Goal: Task Accomplishment & Management: Use online tool/utility

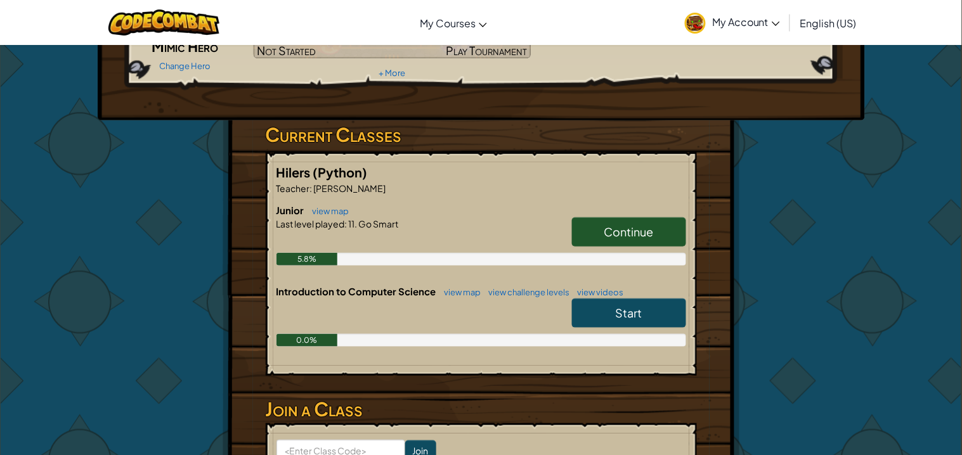
scroll to position [148, 0]
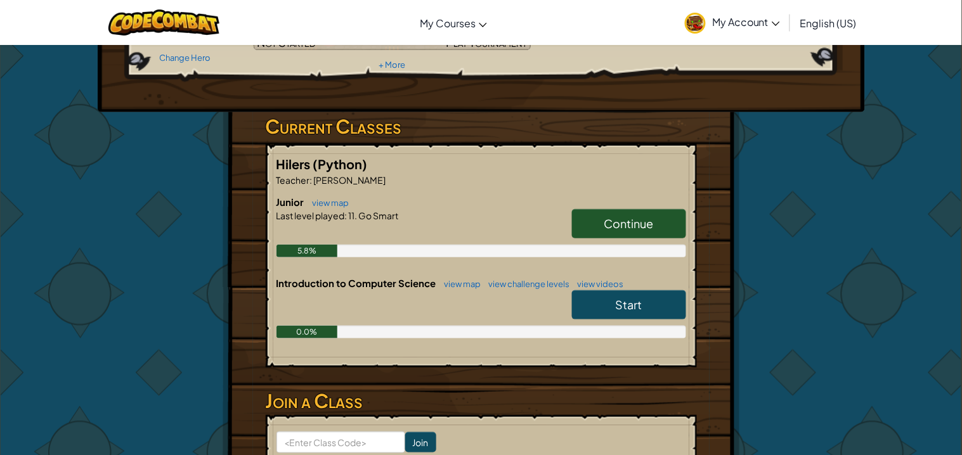
click at [627, 222] on span "Continue" at bounding box center [628, 223] width 49 height 15
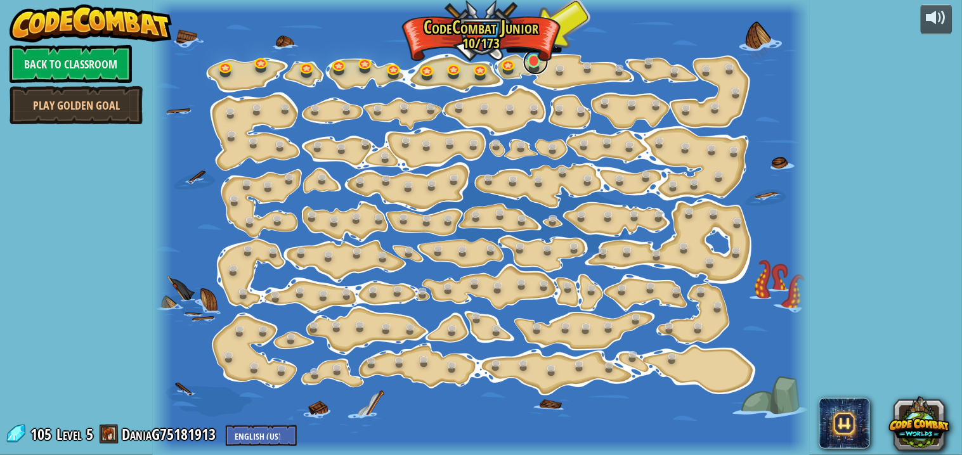
click at [534, 65] on link at bounding box center [535, 61] width 25 height 25
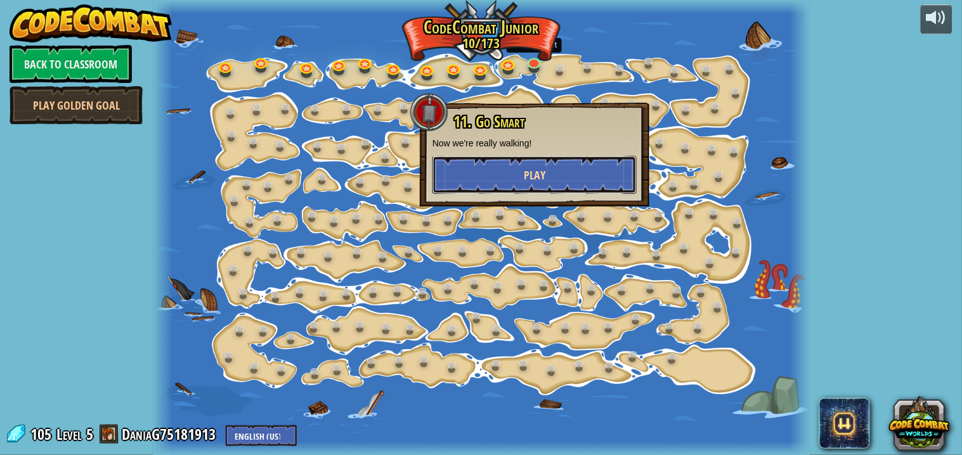
click at [515, 174] on button "Play" at bounding box center [534, 175] width 204 height 38
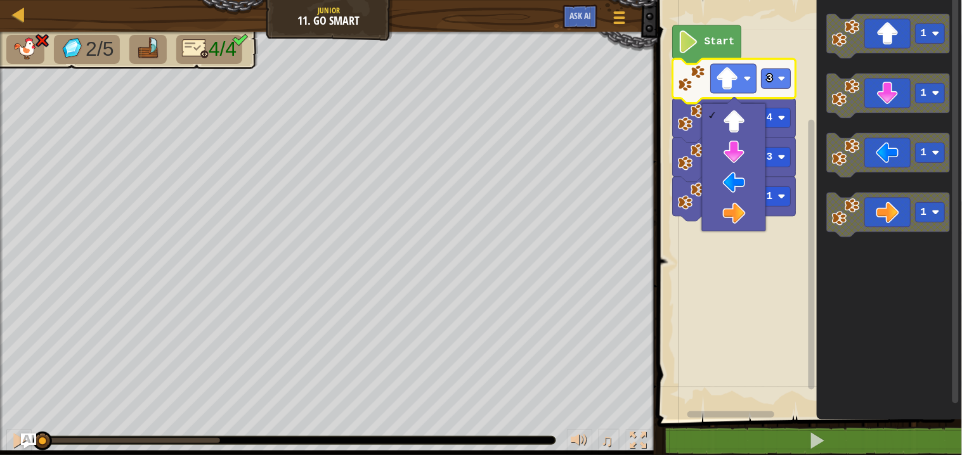
click at [684, 250] on rect "Blockly Workspace" at bounding box center [807, 207] width 308 height 426
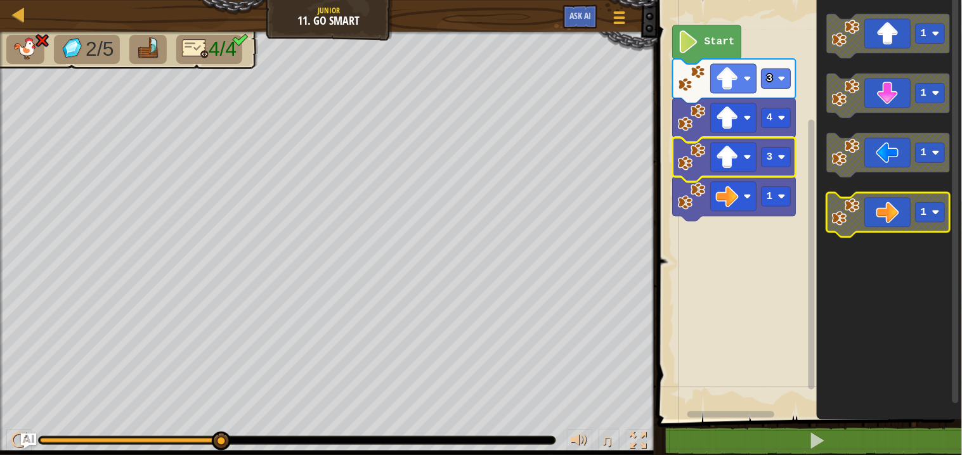
click at [891, 199] on icon "Blockly Workspace" at bounding box center [888, 215] width 123 height 44
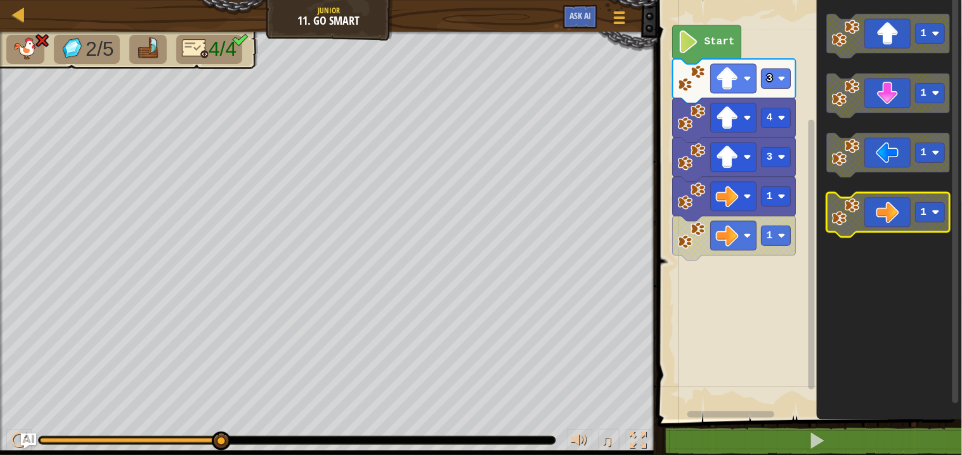
click at [892, 205] on icon "Blockly Workspace" at bounding box center [888, 215] width 123 height 44
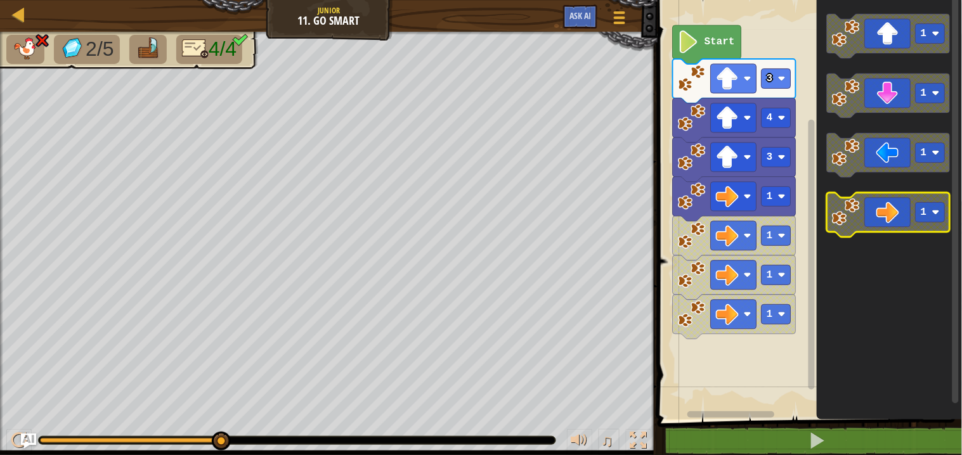
click at [892, 205] on icon "Blockly Workspace" at bounding box center [888, 215] width 123 height 44
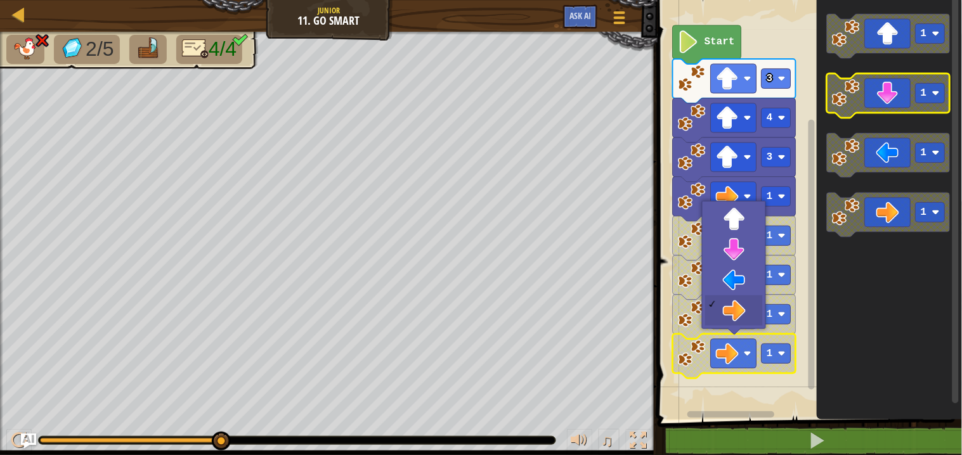
click at [892, 94] on icon "Blockly Workspace" at bounding box center [888, 96] width 123 height 44
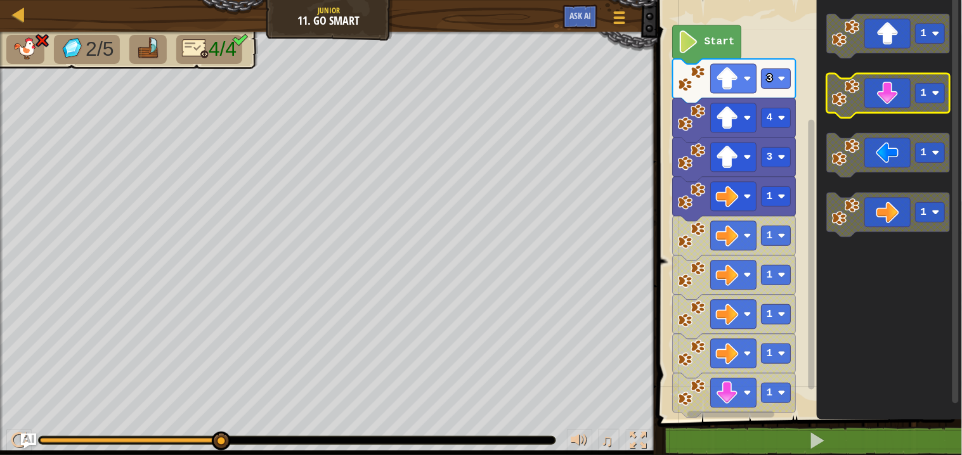
click at [894, 98] on icon "Blockly Workspace" at bounding box center [888, 96] width 123 height 44
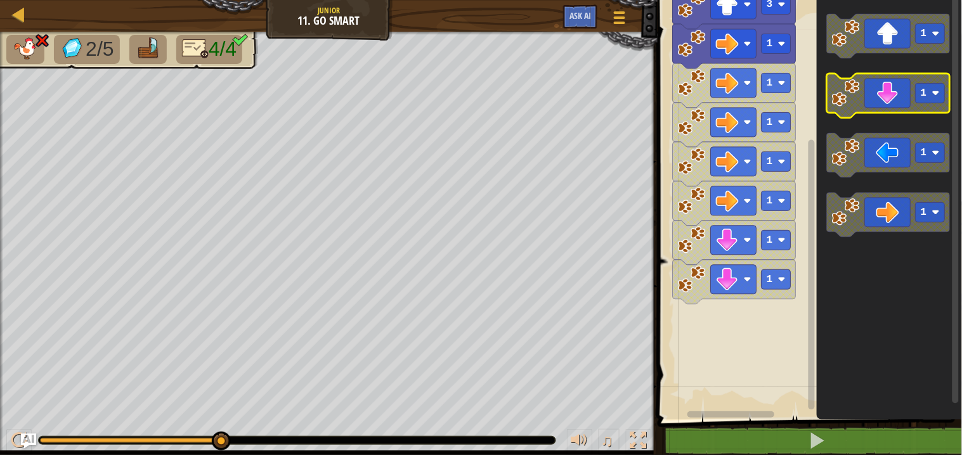
click at [889, 82] on icon "Blockly Workspace" at bounding box center [888, 96] width 123 height 44
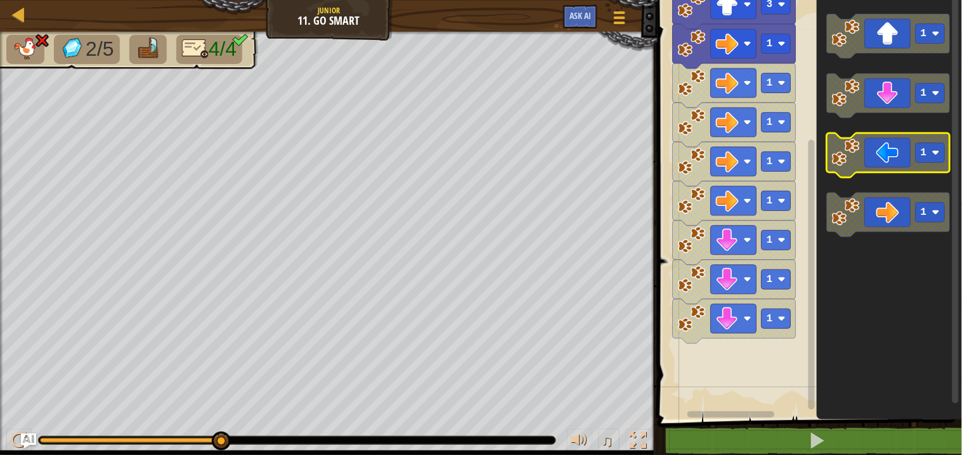
click at [875, 158] on icon "Blockly Workspace" at bounding box center [888, 155] width 123 height 44
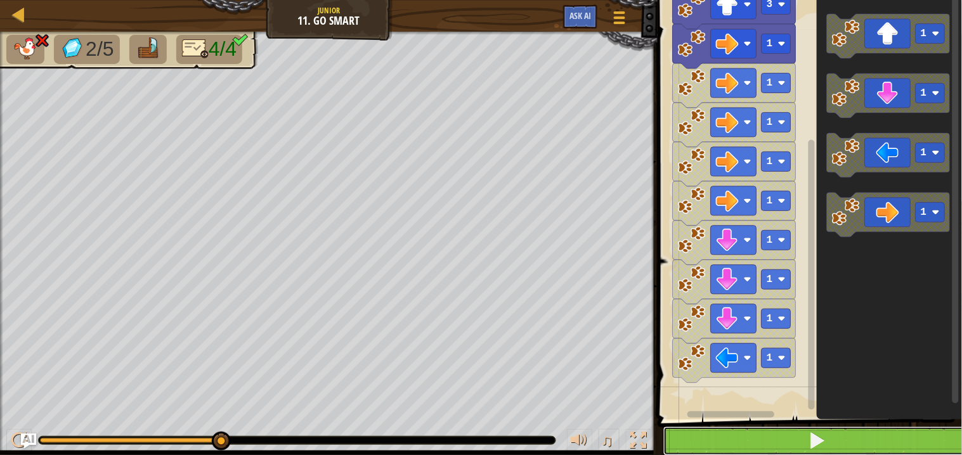
click at [750, 449] on button at bounding box center [817, 441] width 308 height 29
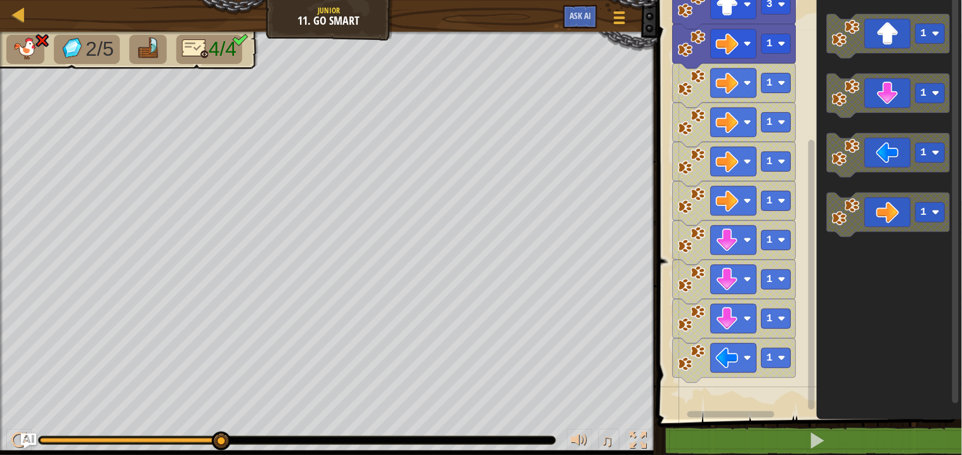
click at [141, 45] on img at bounding box center [148, 48] width 27 height 22
click at [15, 41] on img at bounding box center [25, 48] width 27 height 22
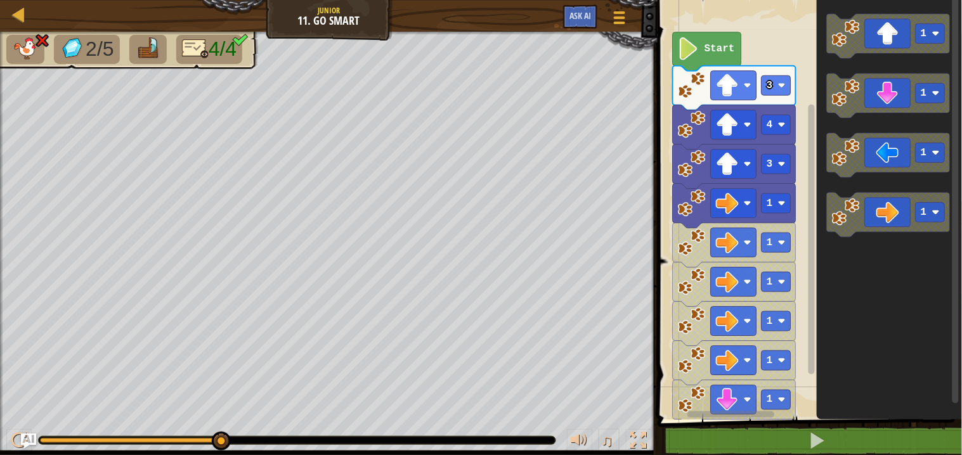
click at [691, 43] on image "Blockly Workspace" at bounding box center [689, 48] width 22 height 23
click at [724, 208] on image "Blockly Workspace" at bounding box center [727, 203] width 23 height 23
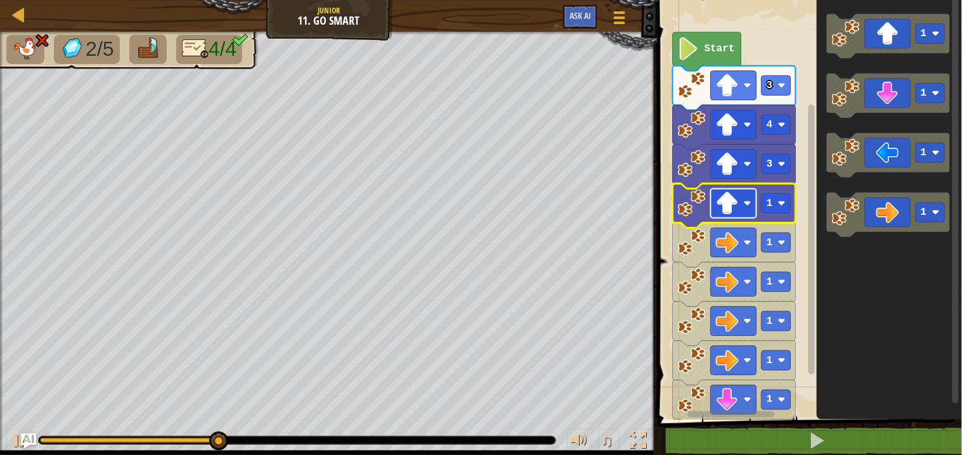
click at [749, 207] on rect "Blockly Workspace" at bounding box center [734, 203] width 46 height 29
click at [731, 332] on image "Blockly Workspace" at bounding box center [727, 321] width 23 height 23
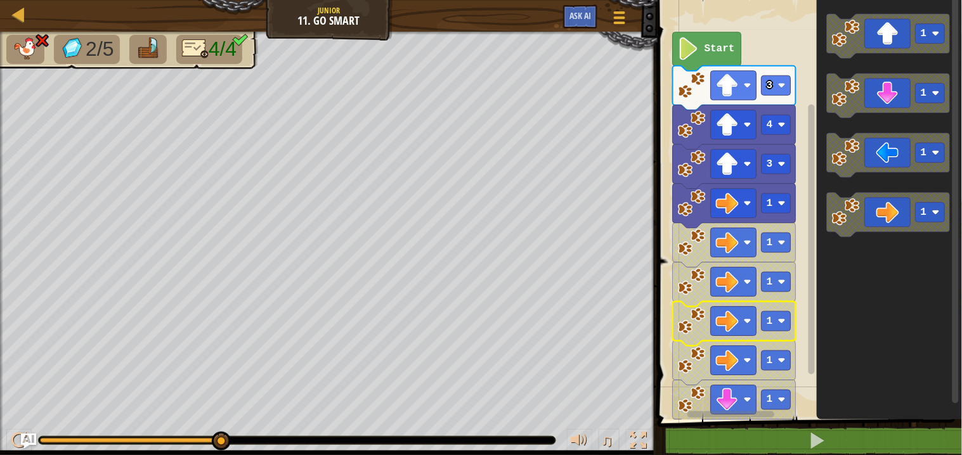
click at [698, 53] on image "Blockly Workspace" at bounding box center [689, 48] width 22 height 23
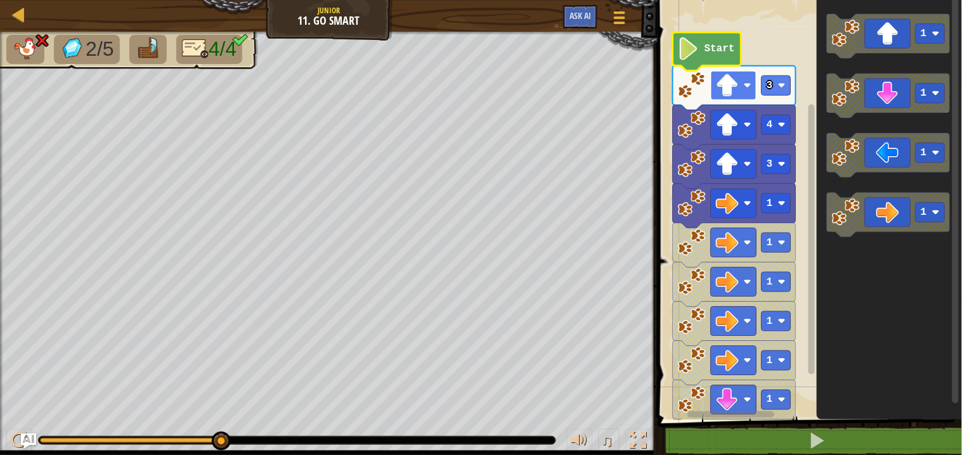
click at [725, 88] on image "Blockly Workspace" at bounding box center [727, 85] width 23 height 23
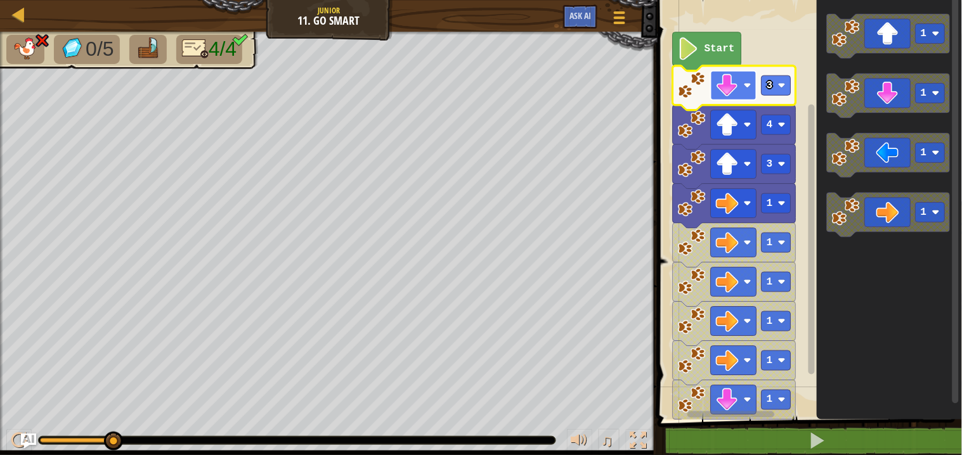
click at [723, 92] on image "Blockly Workspace" at bounding box center [727, 85] width 23 height 23
click at [736, 132] on image "Blockly Workspace" at bounding box center [727, 124] width 23 height 23
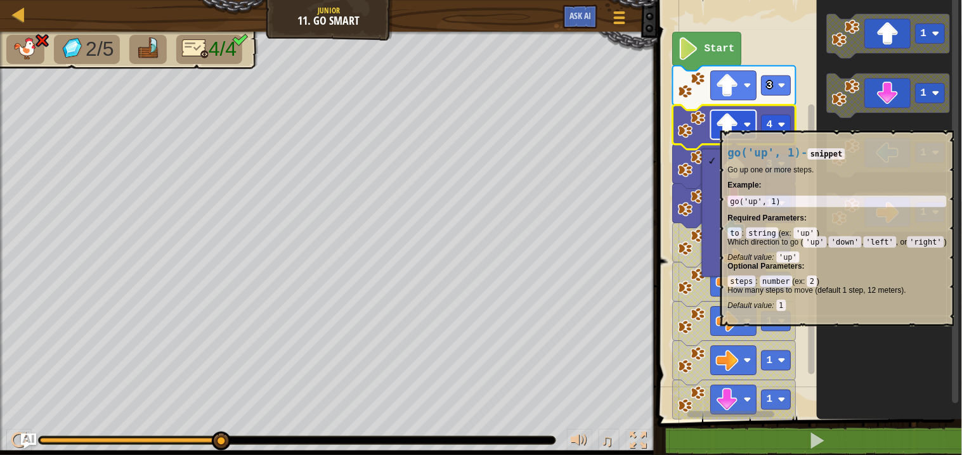
click at [719, 124] on image "Blockly Workspace" at bounding box center [727, 124] width 23 height 23
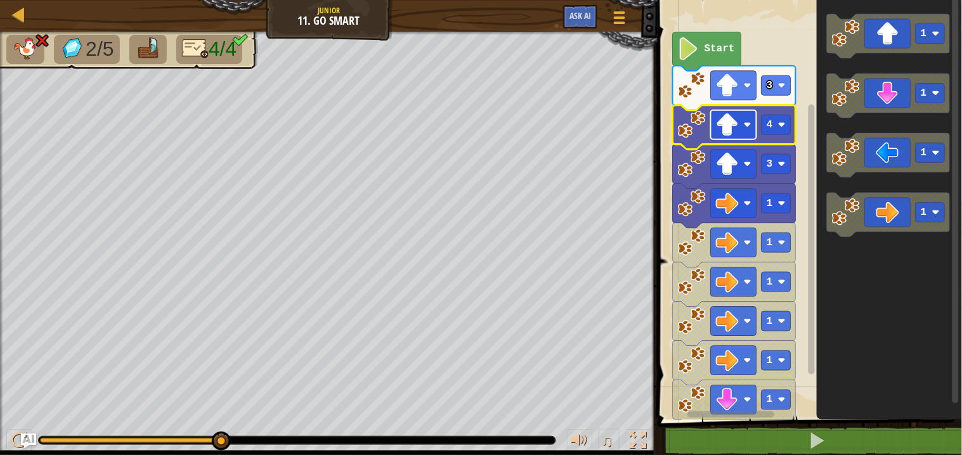
click at [719, 124] on image "Blockly Workspace" at bounding box center [727, 124] width 23 height 23
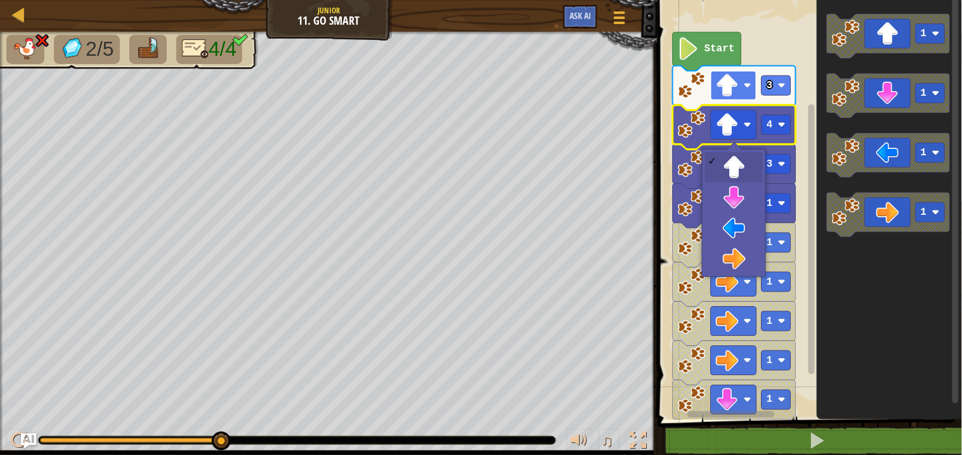
click at [721, 89] on image "Blockly Workspace" at bounding box center [727, 85] width 23 height 23
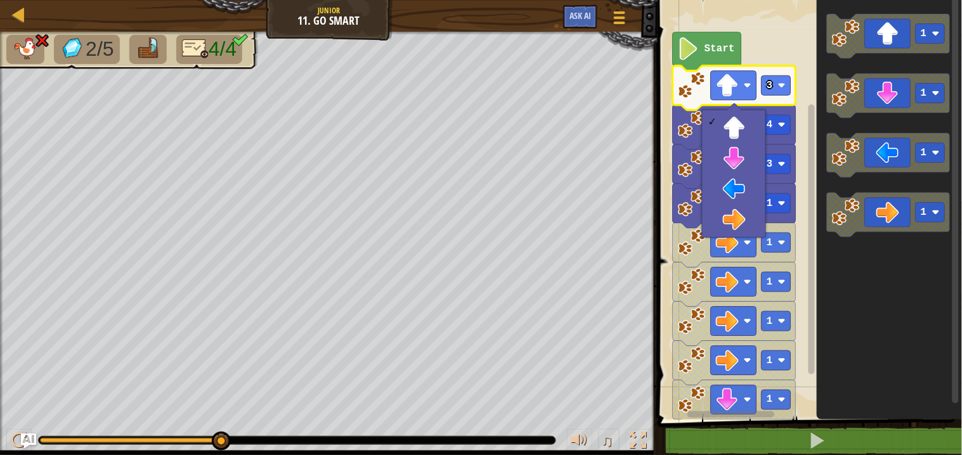
click at [682, 45] on image "Blockly Workspace" at bounding box center [689, 48] width 22 height 23
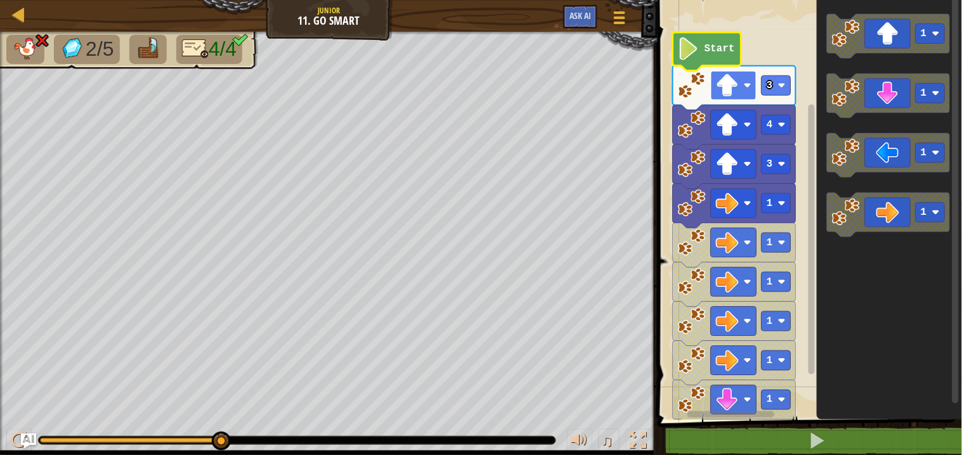
click at [731, 87] on image "Blockly Workspace" at bounding box center [727, 85] width 23 height 23
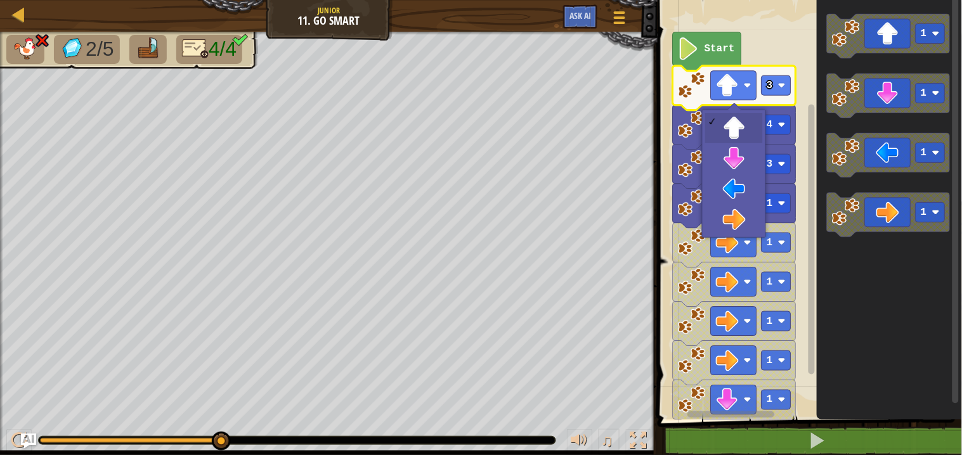
click at [148, 49] on img at bounding box center [148, 48] width 27 height 22
click at [687, 94] on image "Blockly Workspace" at bounding box center [692, 85] width 28 height 28
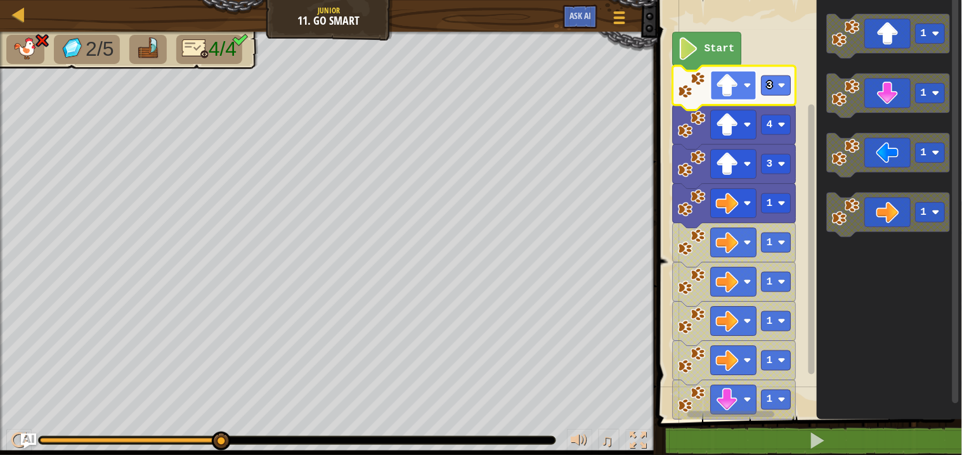
click at [716, 79] on rect "Blockly Workspace" at bounding box center [734, 85] width 46 height 29
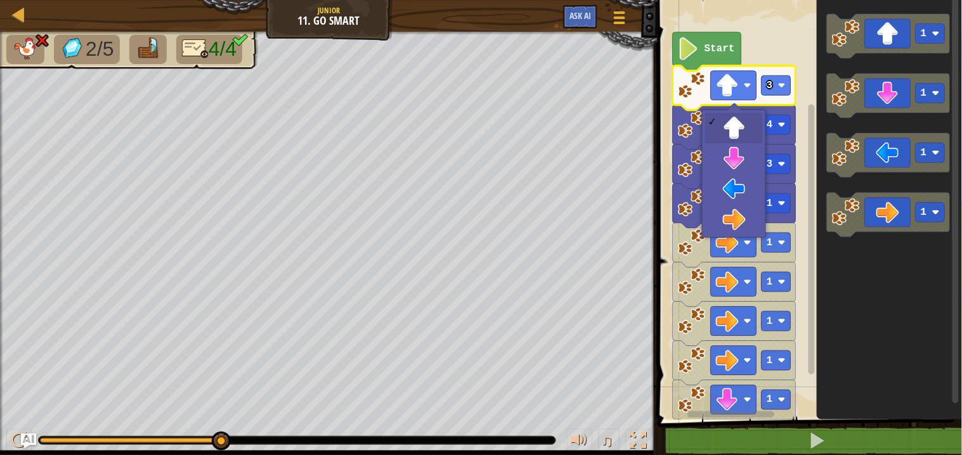
click at [683, 48] on image "Blockly Workspace" at bounding box center [689, 48] width 22 height 23
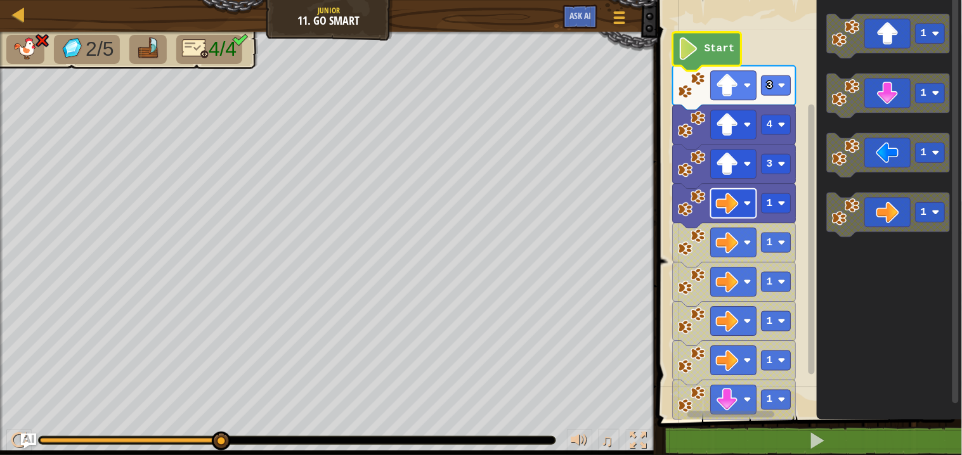
click at [718, 208] on image "Blockly Workspace" at bounding box center [727, 203] width 23 height 23
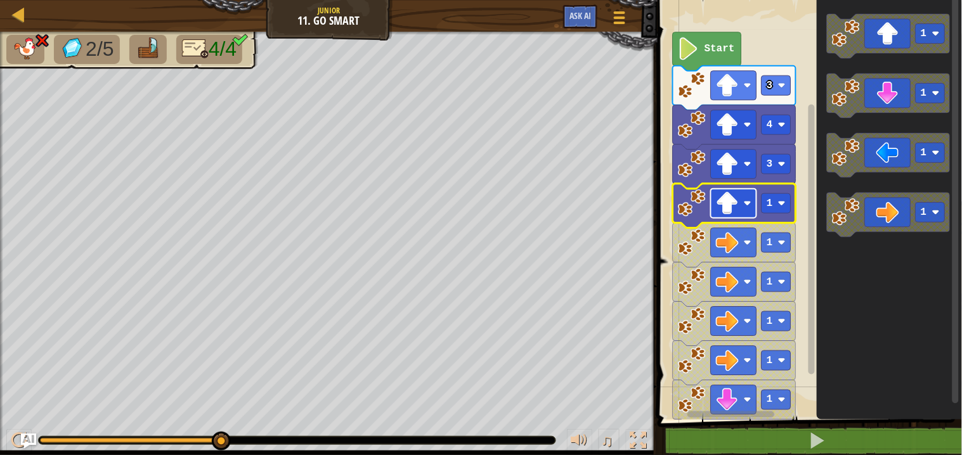
click at [744, 206] on image "Blockly Workspace" at bounding box center [747, 204] width 8 height 8
click at [719, 166] on image "Blockly Workspace" at bounding box center [727, 164] width 23 height 23
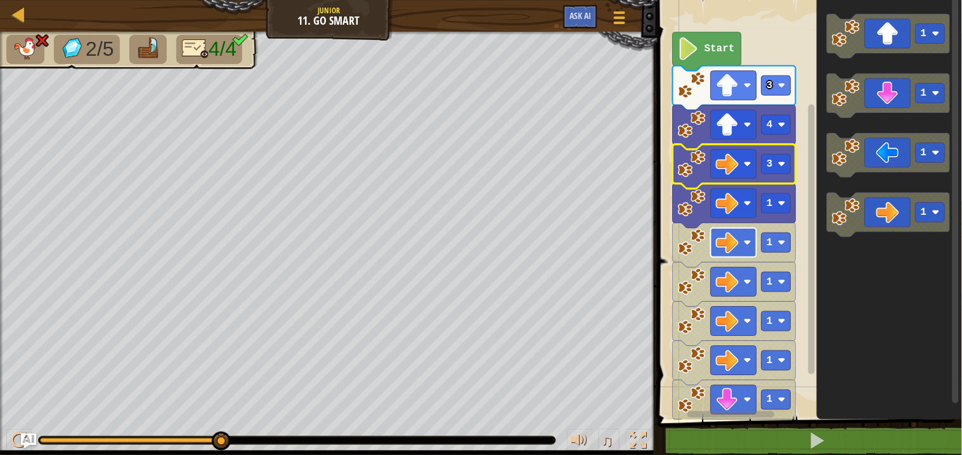
click at [736, 229] on rect "Blockly Workspace" at bounding box center [734, 242] width 46 height 29
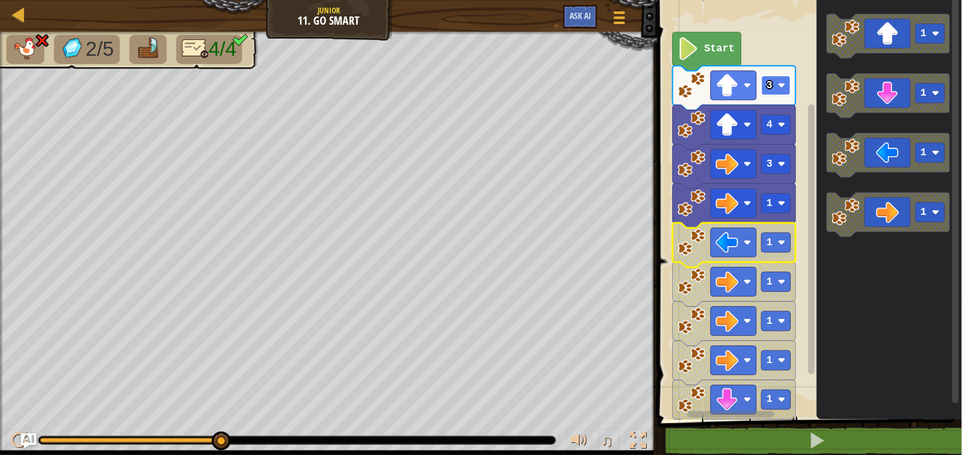
click at [772, 86] on text "3" at bounding box center [769, 85] width 6 height 11
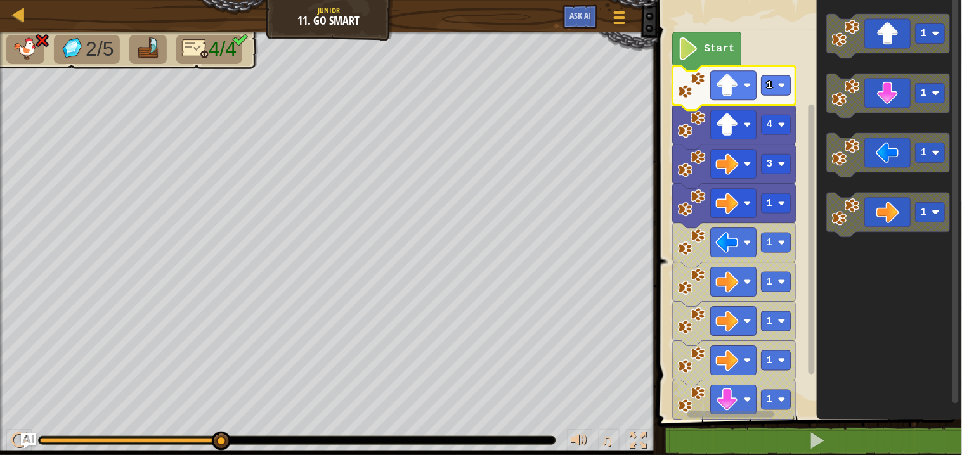
click at [705, 57] on icon "Blockly Workspace" at bounding box center [706, 51] width 68 height 39
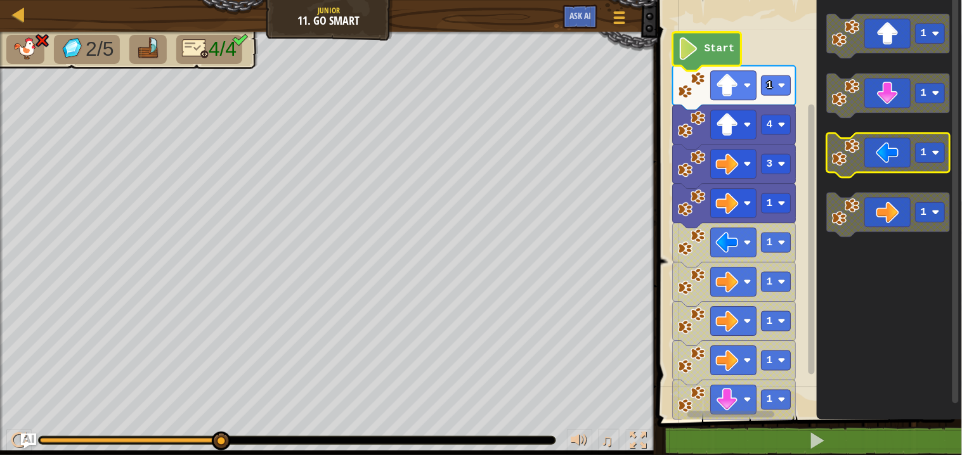
click at [917, 170] on icon "Blockly Workspace" at bounding box center [888, 155] width 123 height 44
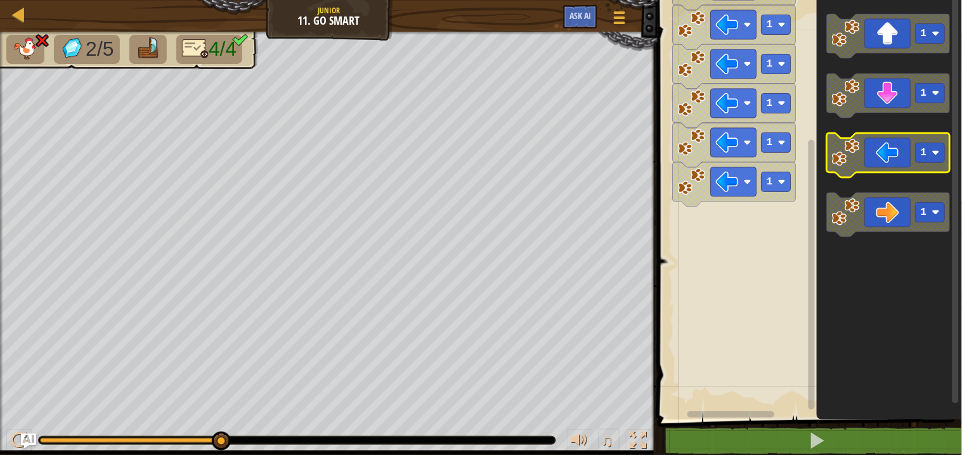
click at [892, 145] on icon "Blockly Workspace" at bounding box center [888, 155] width 123 height 44
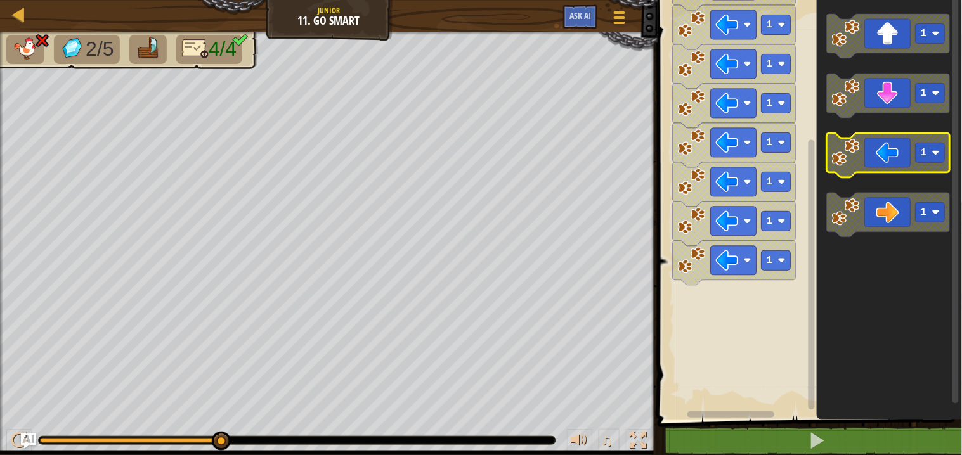
click at [892, 145] on icon "Blockly Workspace" at bounding box center [888, 155] width 123 height 44
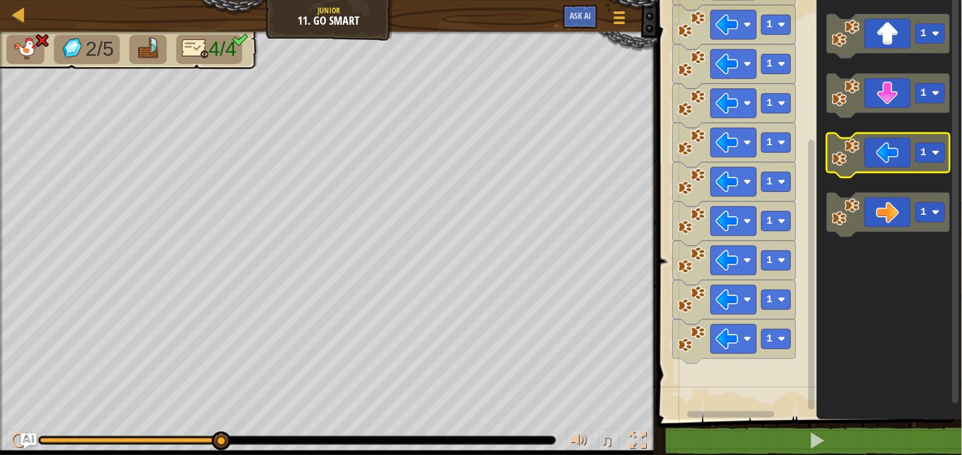
click at [892, 145] on icon "Blockly Workspace" at bounding box center [888, 155] width 123 height 44
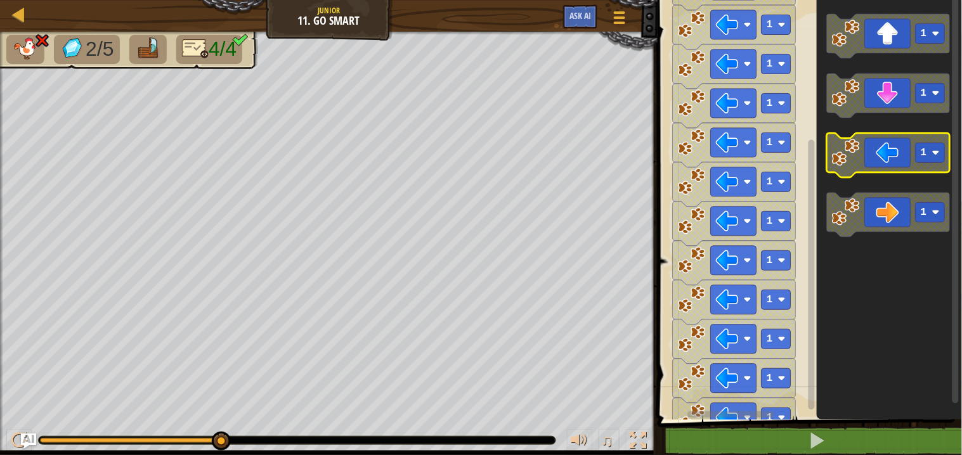
click at [892, 145] on icon "Blockly Workspace" at bounding box center [888, 155] width 123 height 44
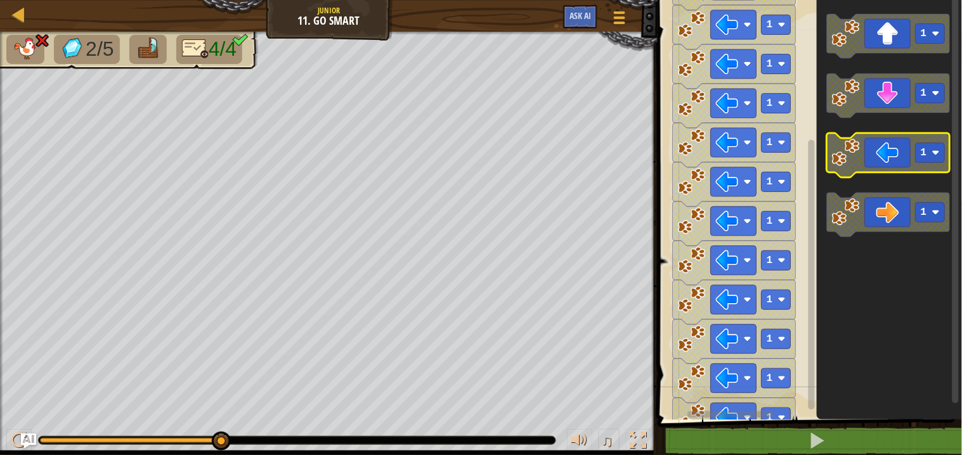
click at [892, 145] on icon "Blockly Workspace" at bounding box center [888, 155] width 123 height 44
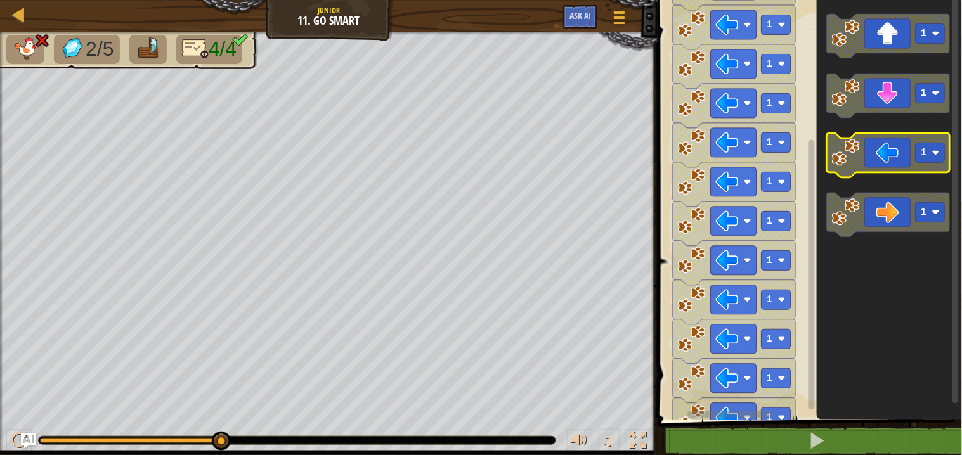
click at [892, 145] on icon "Blockly Workspace" at bounding box center [888, 155] width 123 height 44
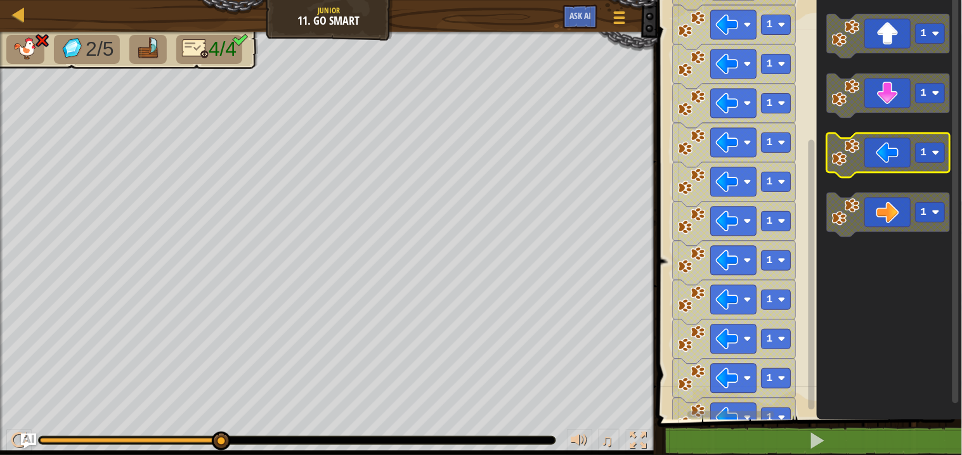
click at [892, 145] on icon "Blockly Workspace" at bounding box center [888, 155] width 123 height 44
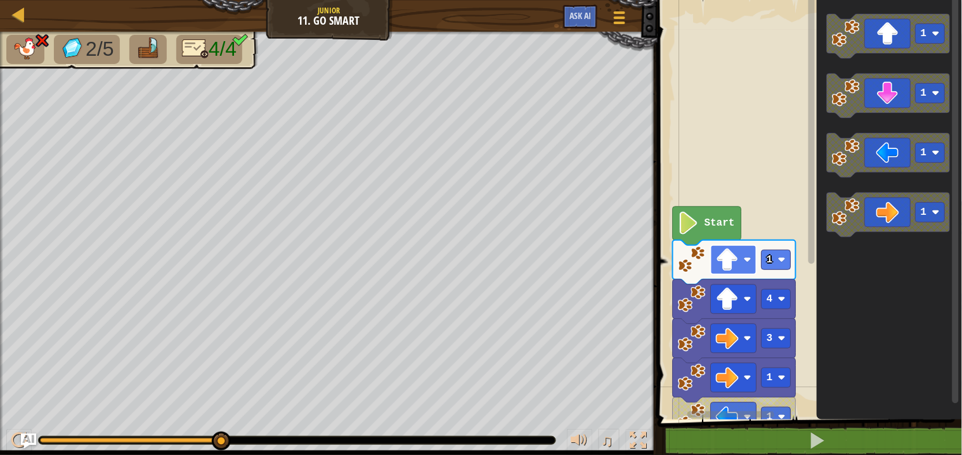
click at [728, 265] on image "Blockly Workspace" at bounding box center [727, 259] width 23 height 23
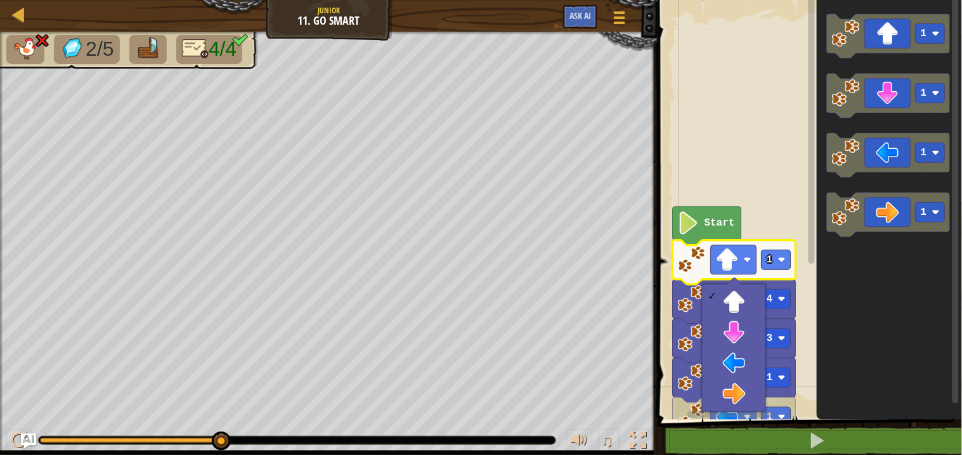
click at [693, 222] on image "Blockly Workspace" at bounding box center [689, 223] width 22 height 23
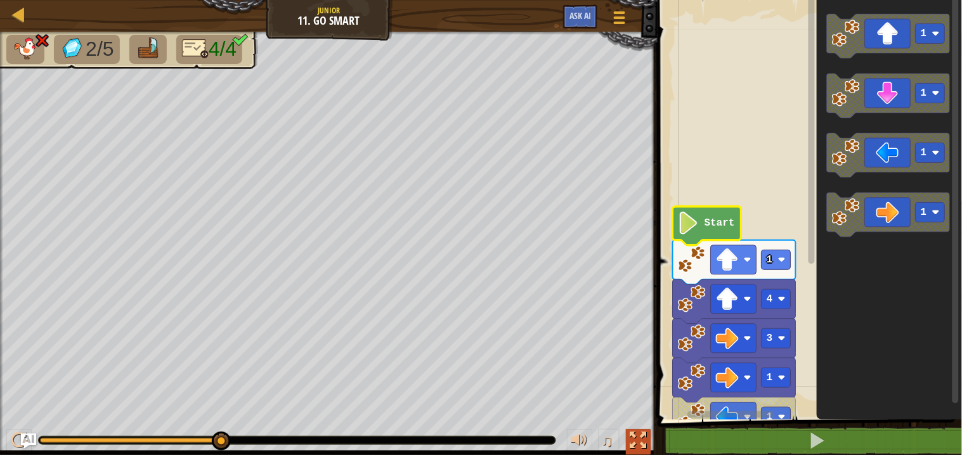
click at [643, 433] on div at bounding box center [638, 440] width 16 height 16
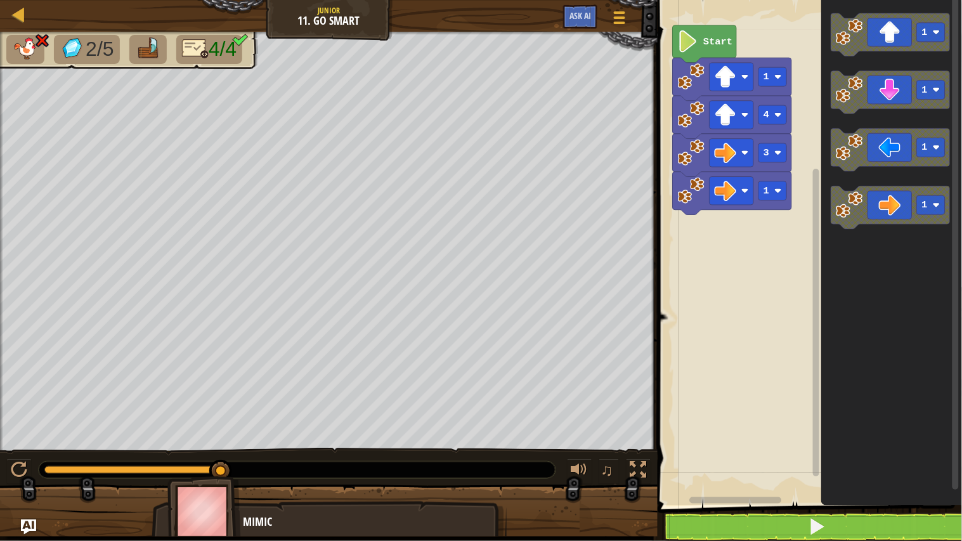
click at [217, 512] on img at bounding box center [204, 511] width 74 height 70
click at [638, 461] on div at bounding box center [638, 469] width 16 height 16
